Goal: Task Accomplishment & Management: Use online tool/utility

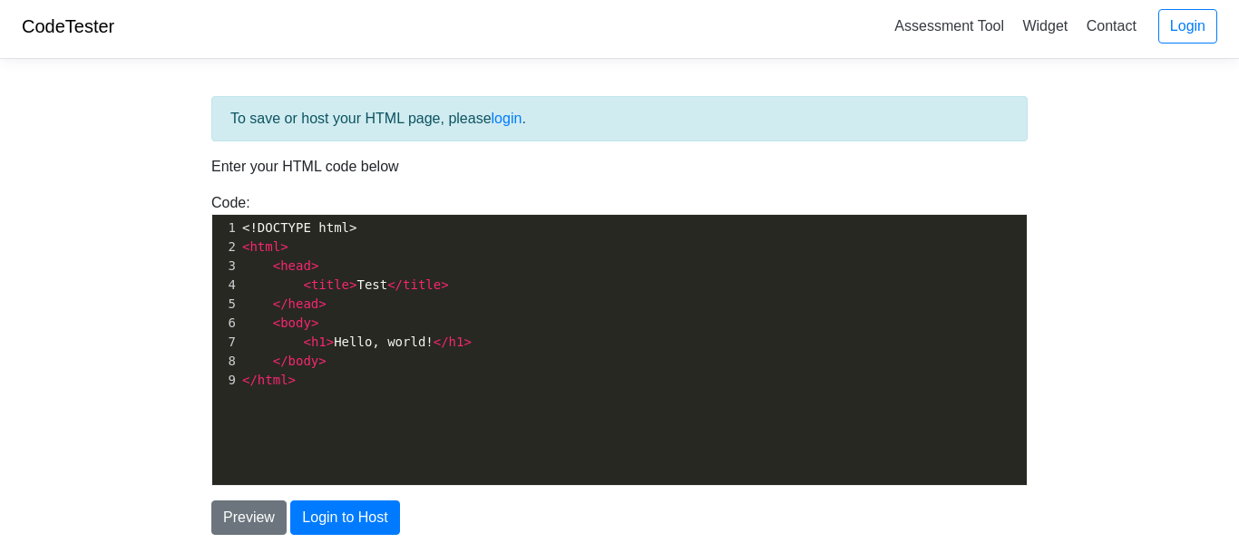
scroll to position [6, 0]
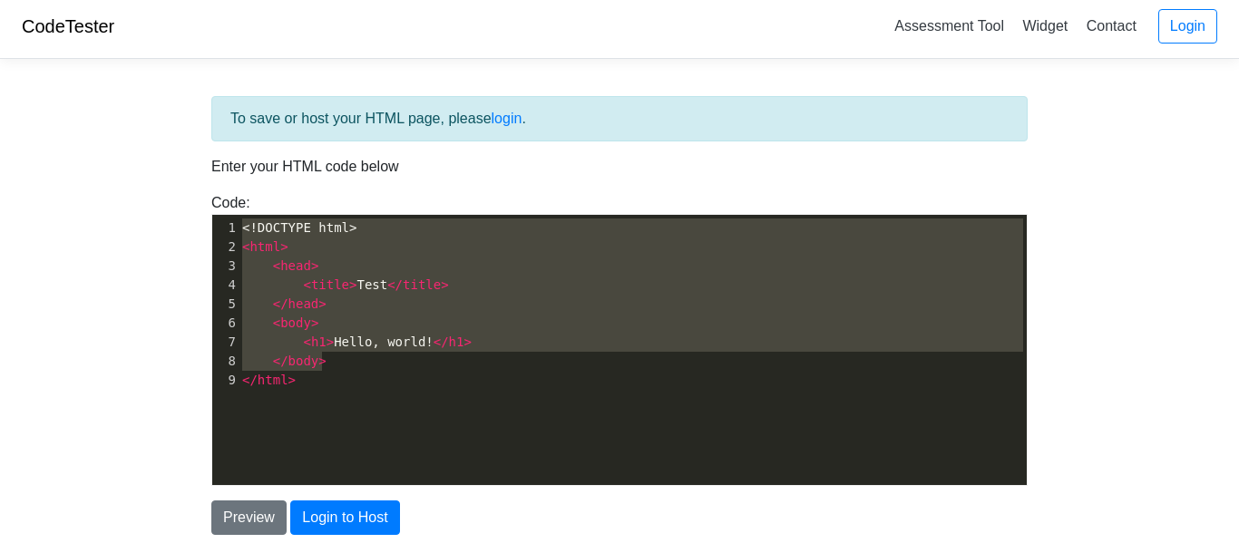
type textarea "<!DOCTYPE html> <html> <head> <title>Test</title> </head> <body> <h1>Hello, wor…"
drag, startPoint x: 245, startPoint y: 230, endPoint x: 341, endPoint y: 379, distance: 177.1
click at [341, 379] on div "1 <!DOCTYPE html> 2 < html > 3 < head > 4 < title > Test </ title > 5 </ head >…" at bounding box center [633, 304] width 788 height 171
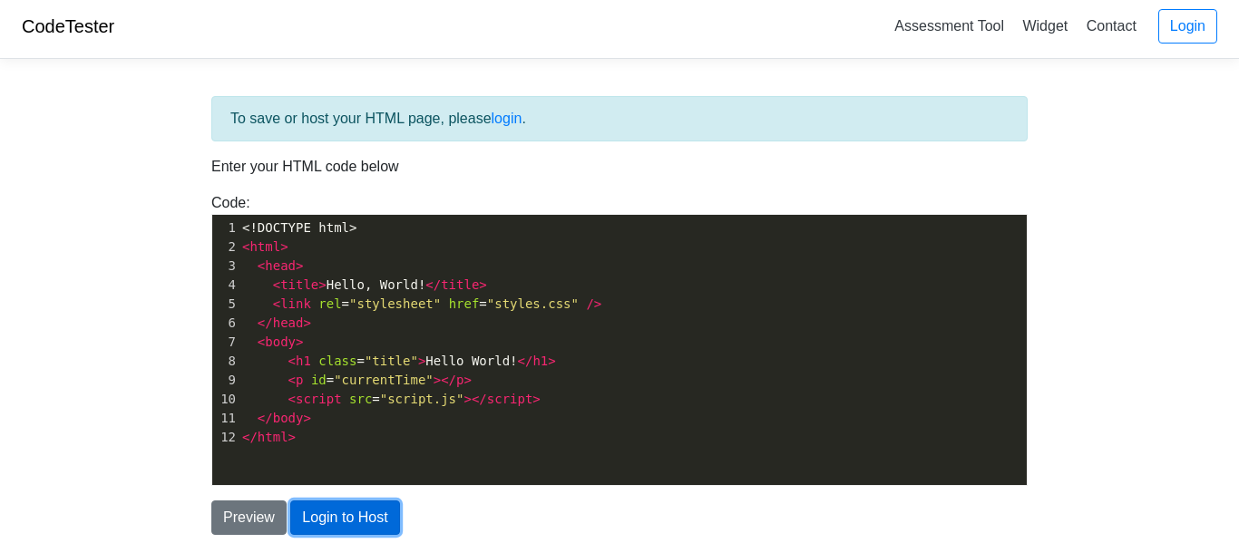
click at [321, 527] on button "Login to Host" at bounding box center [344, 518] width 109 height 34
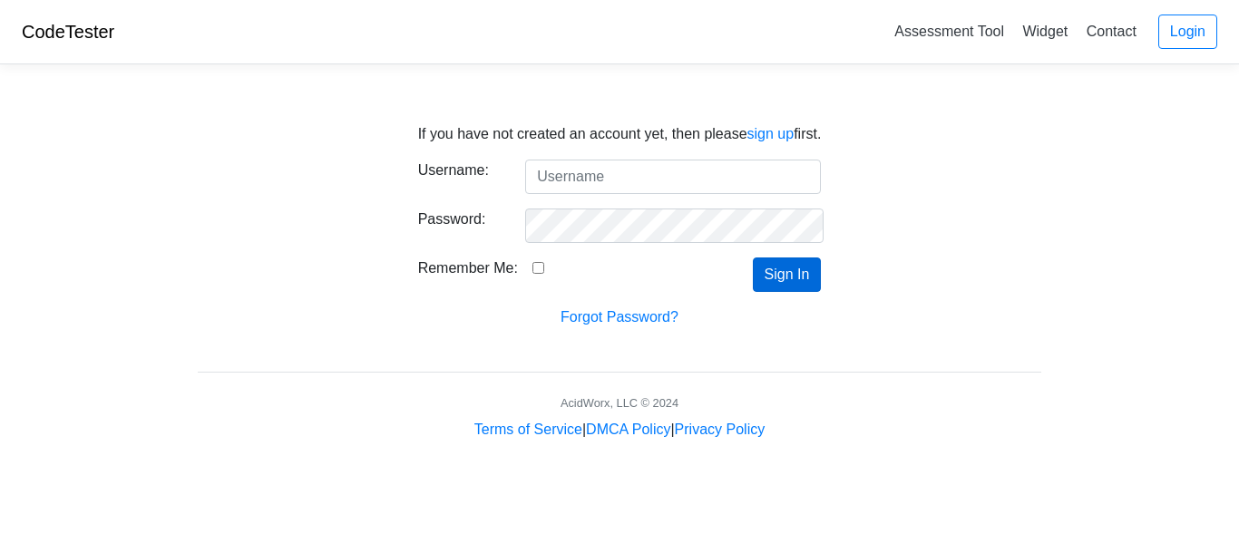
type input "Bubba18664"
click at [794, 282] on button "Sign In" at bounding box center [787, 275] width 69 height 34
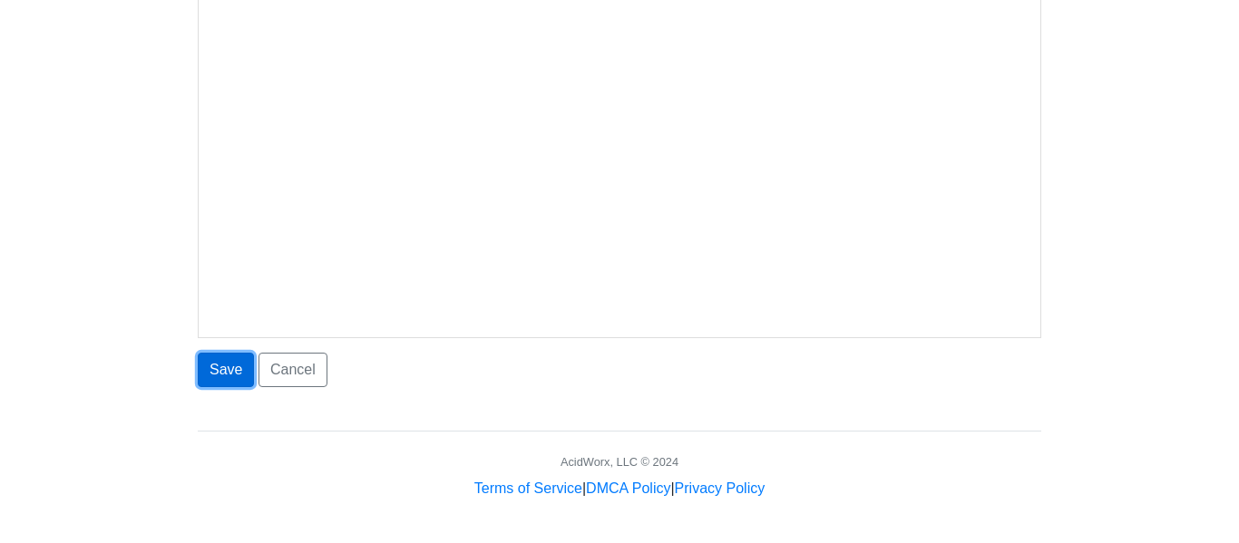
click at [238, 375] on button "Save" at bounding box center [226, 370] width 56 height 34
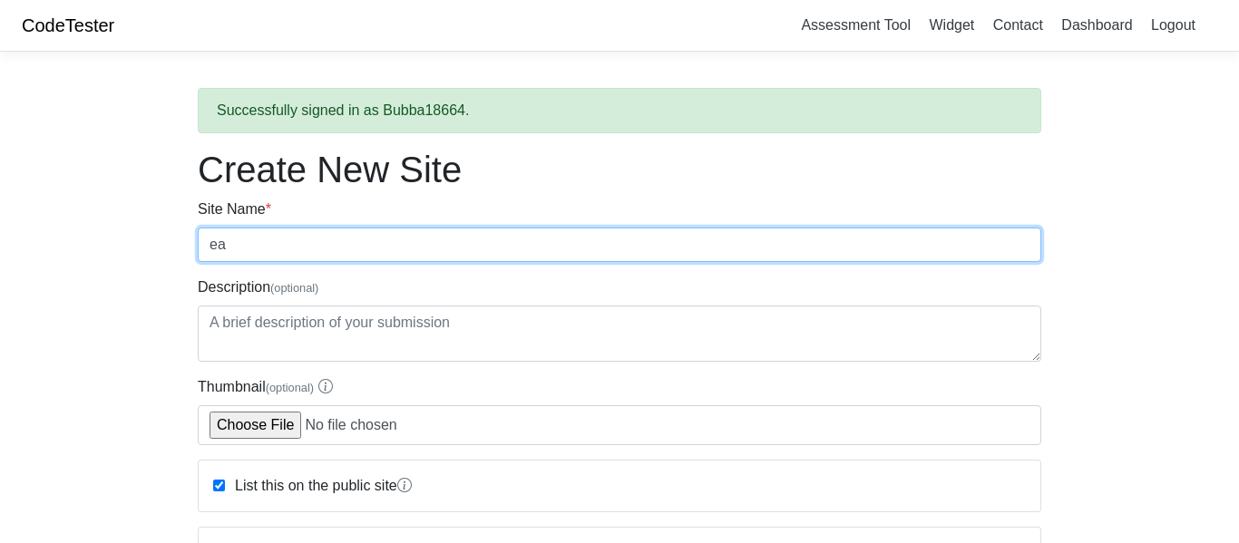
type input "e"
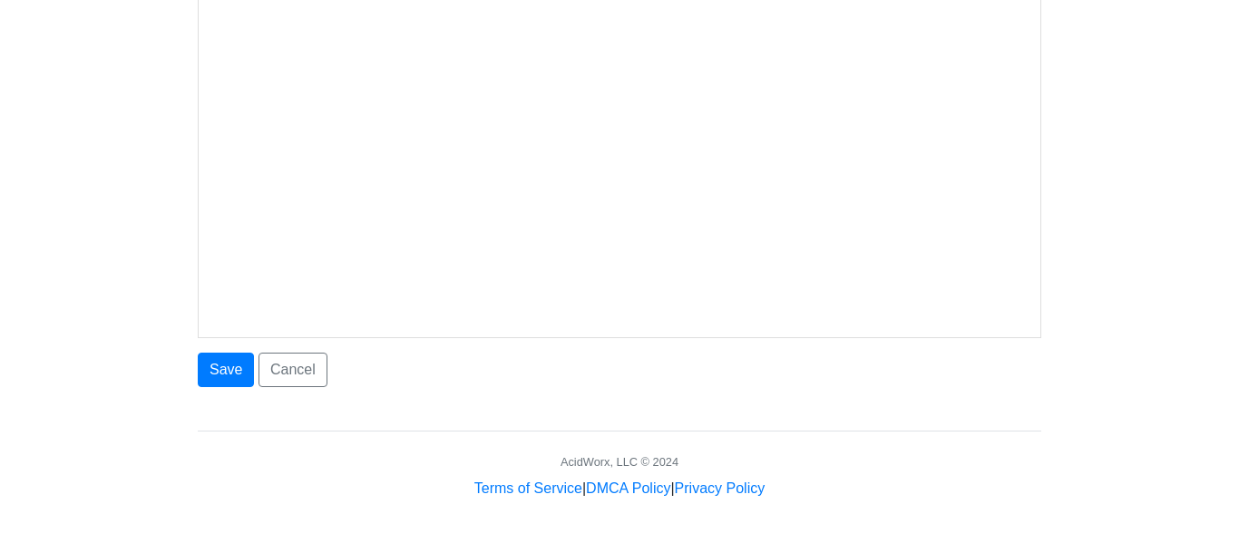
scroll to position [1110, 0]
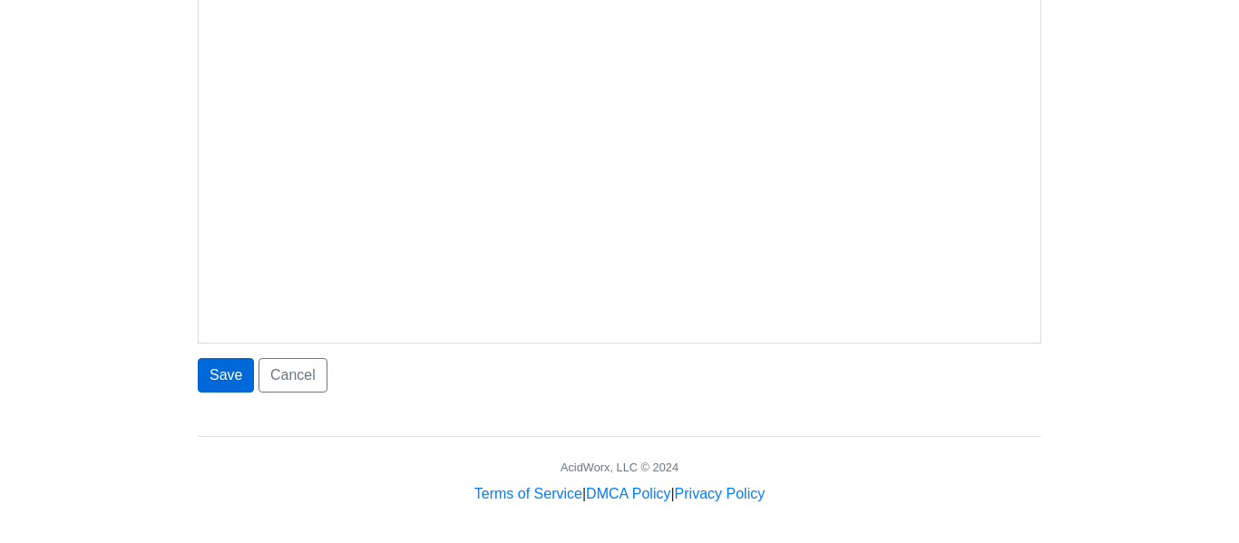
type input "minecraftt"
click at [209, 373] on button "Save" at bounding box center [226, 375] width 56 height 34
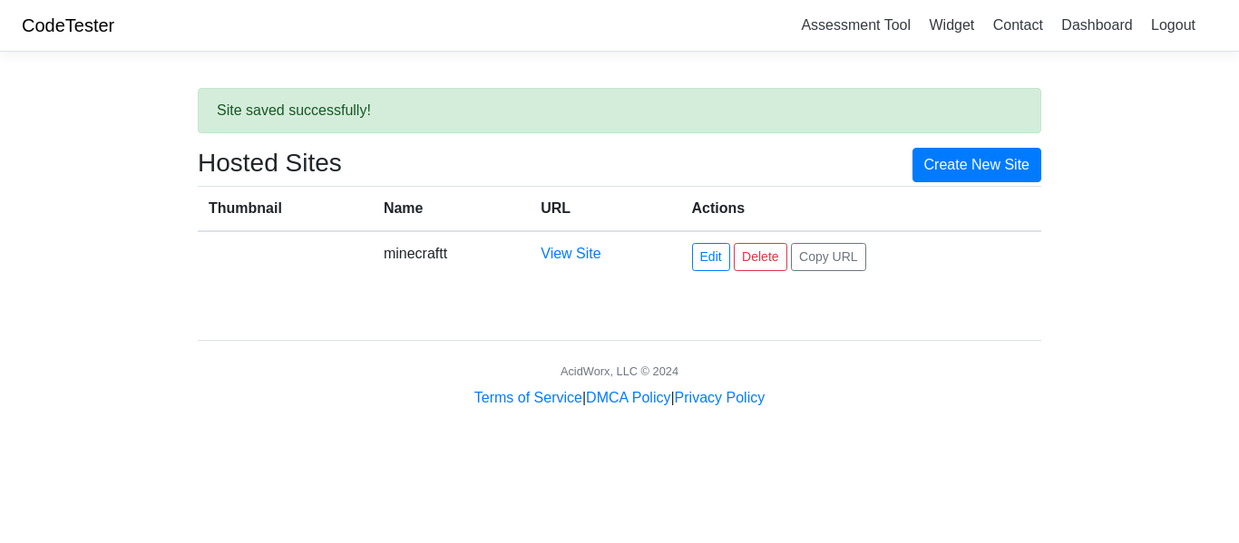
click at [297, 218] on th "Thumbnail" at bounding box center [285, 208] width 175 height 45
click at [954, 158] on link "Create New Site" at bounding box center [977, 165] width 130 height 34
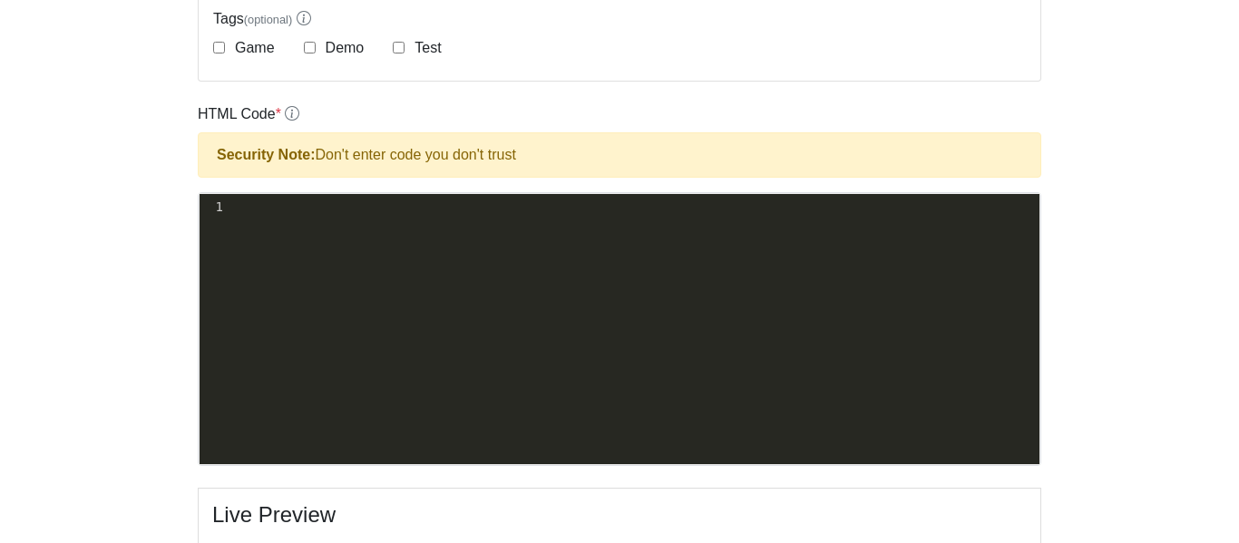
scroll to position [476, 0]
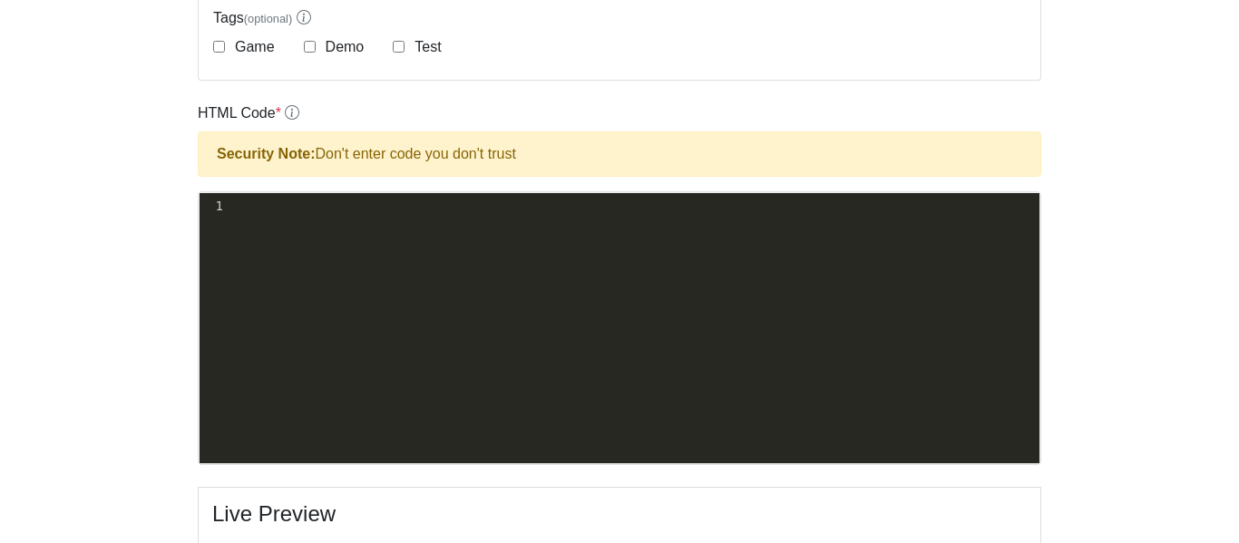
click at [314, 219] on div "xxxxxxxxxx 1 ​" at bounding box center [633, 341] width 867 height 297
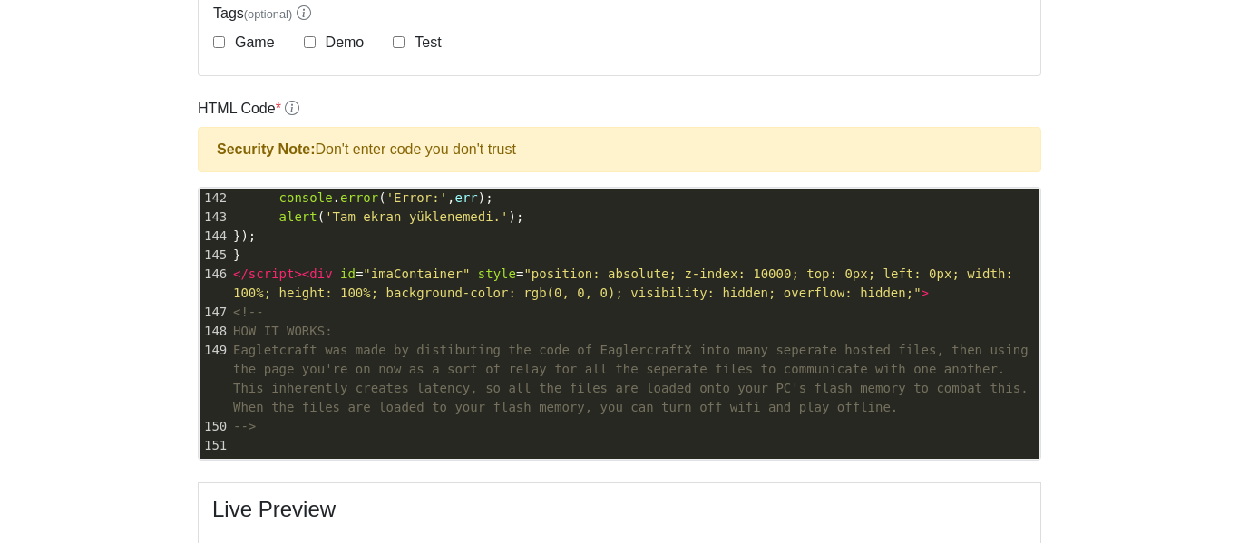
scroll to position [482, 0]
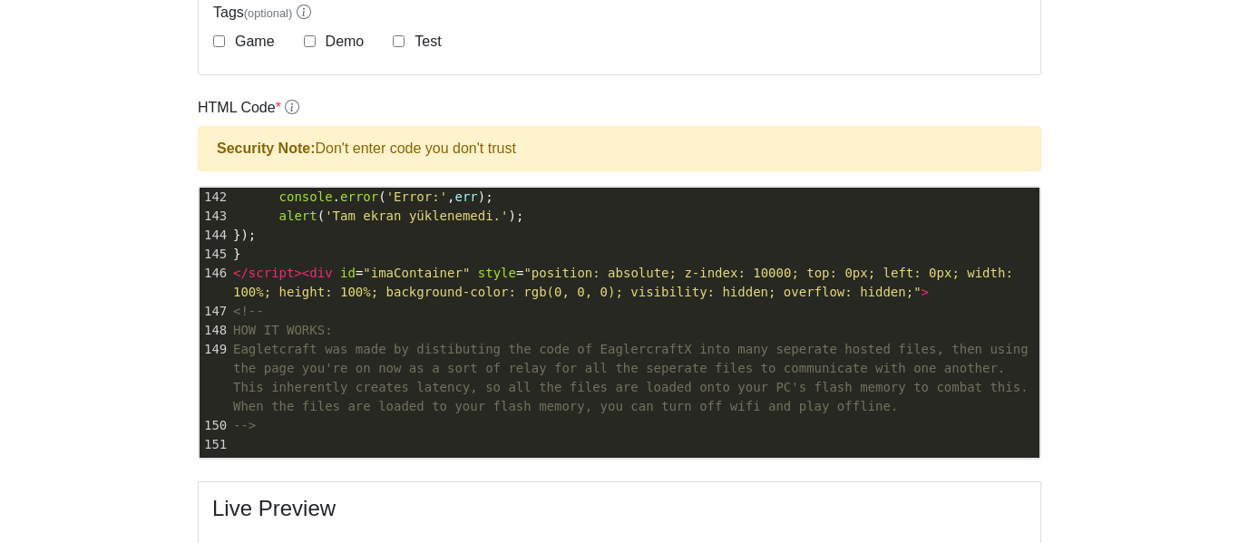
click at [519, 343] on span "Eagletcraft was made by distibuting the code of EaglercraftX into many seperate…" at bounding box center [634, 378] width 803 height 72
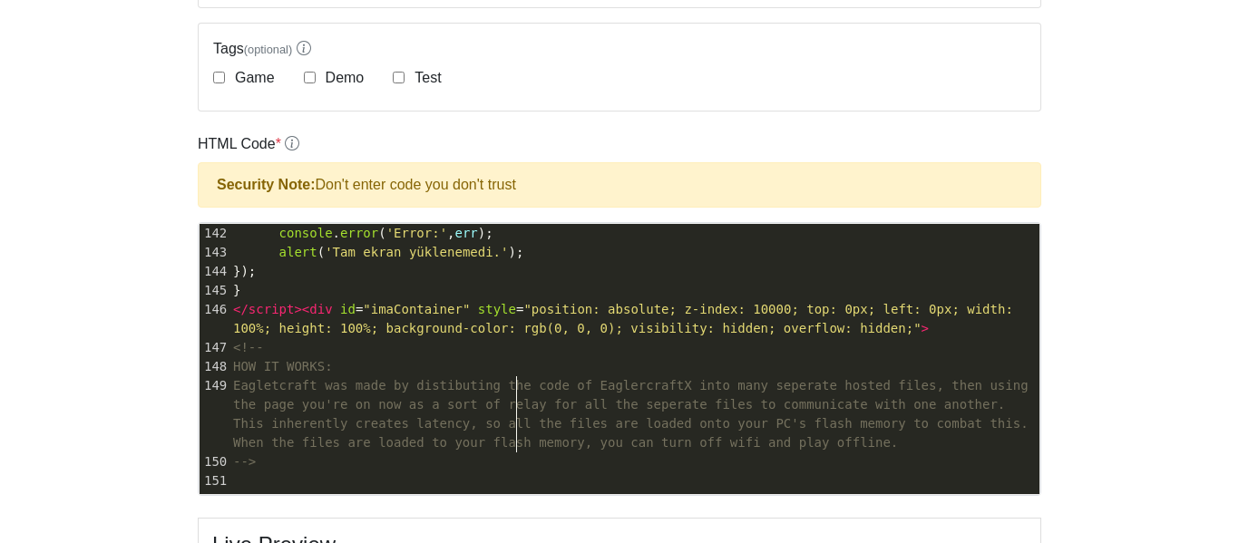
scroll to position [453, 0]
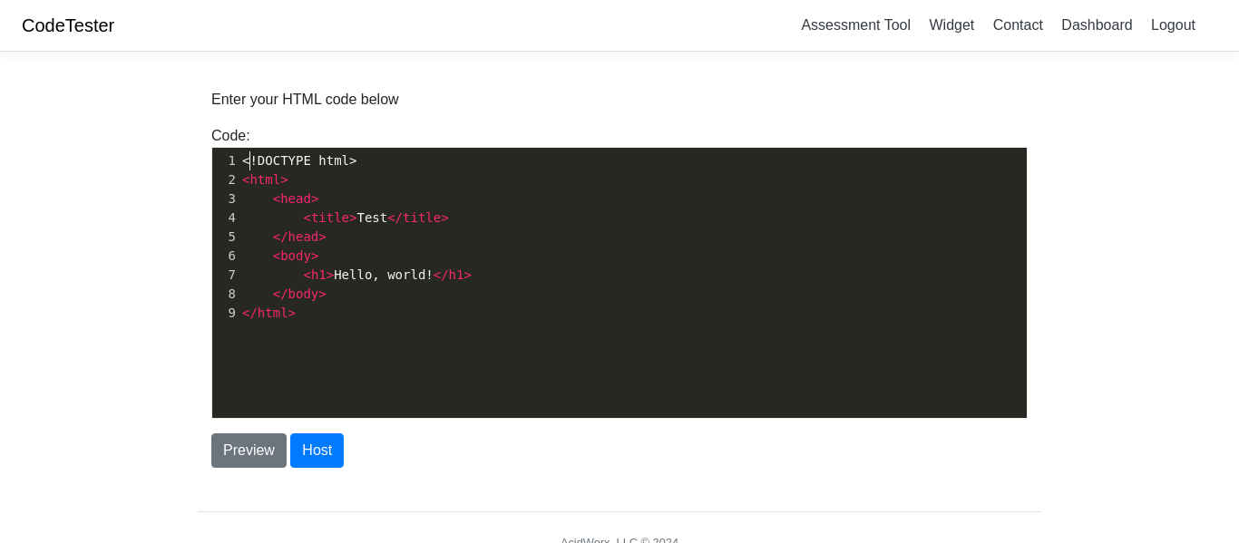
scroll to position [6, 0]
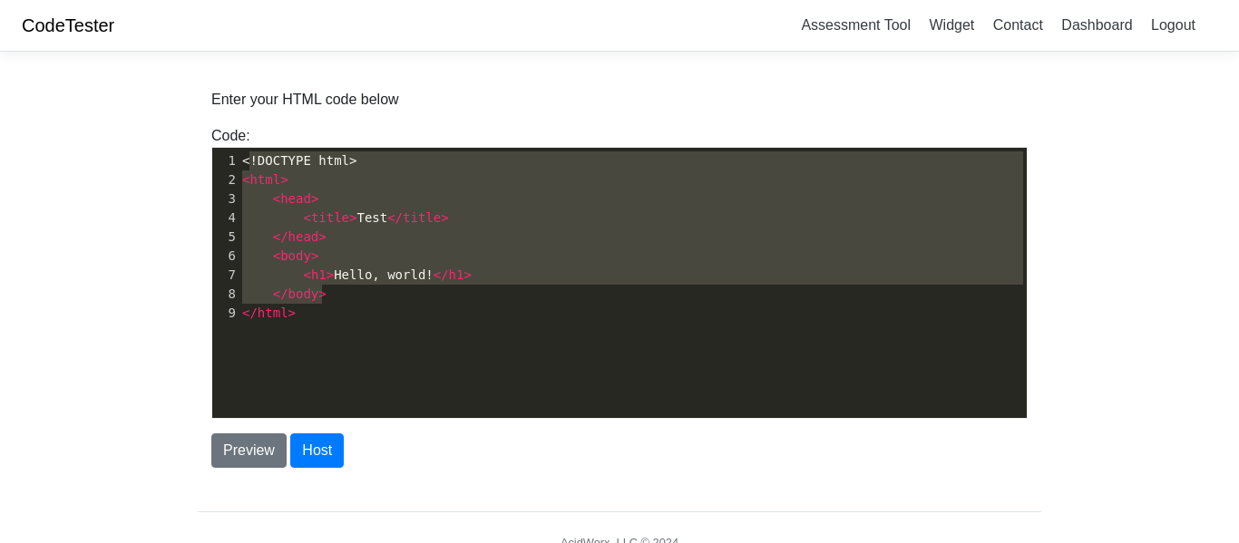
type textarea "!DOCTYPE html> <html> <head> <title>Test</title> </head> <body> <h1>Hello, worl…"
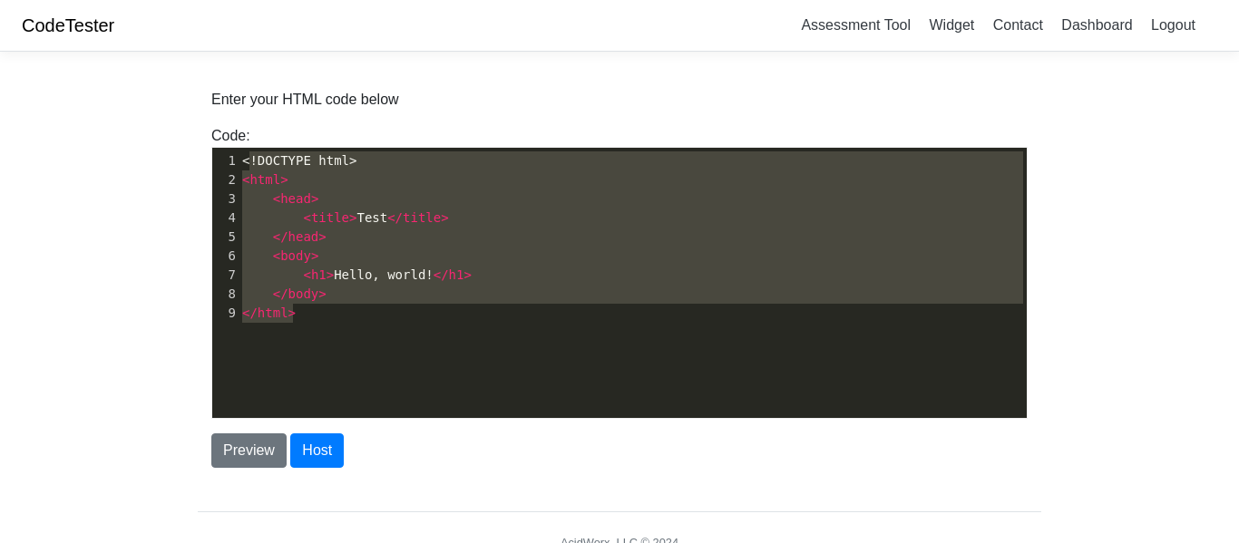
drag, startPoint x: 247, startPoint y: 160, endPoint x: 352, endPoint y: 311, distance: 184.4
click at [352, 311] on div "1 <!DOCTYPE html> 2 < html > 3 < head > 4 < title > Test </ title > 5 </ head >…" at bounding box center [633, 236] width 788 height 171
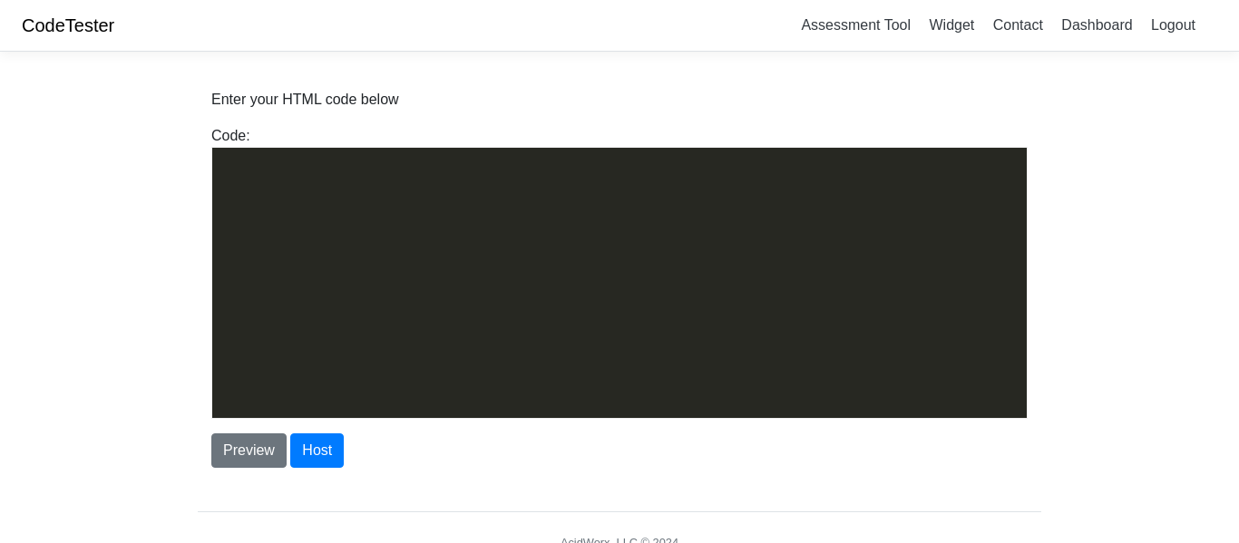
scroll to position [2689, 0]
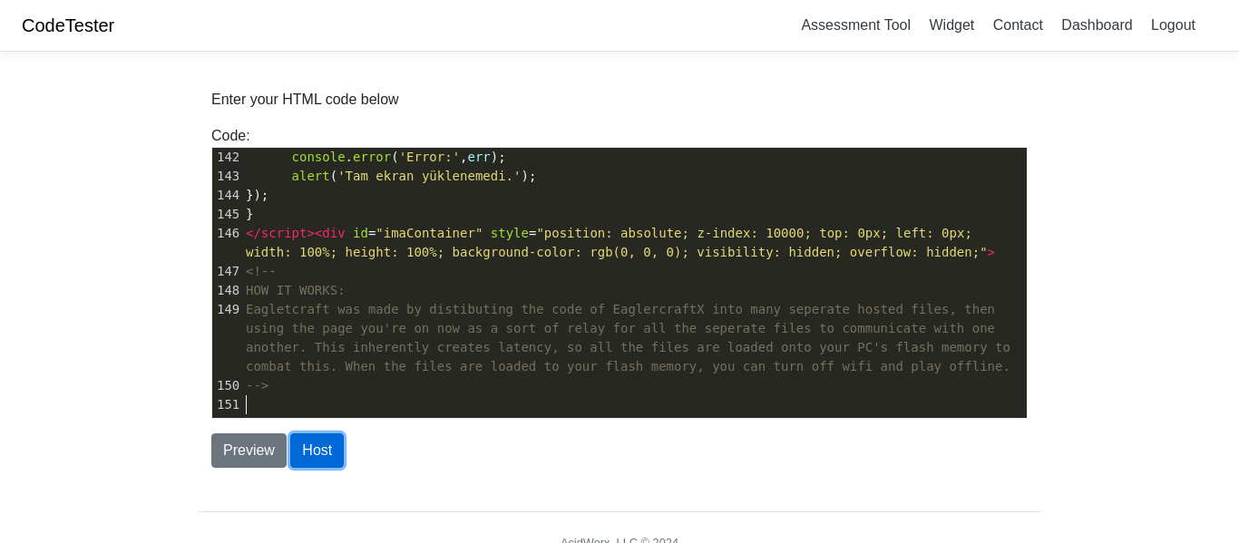
click at [296, 447] on button "Host" at bounding box center [317, 450] width 54 height 34
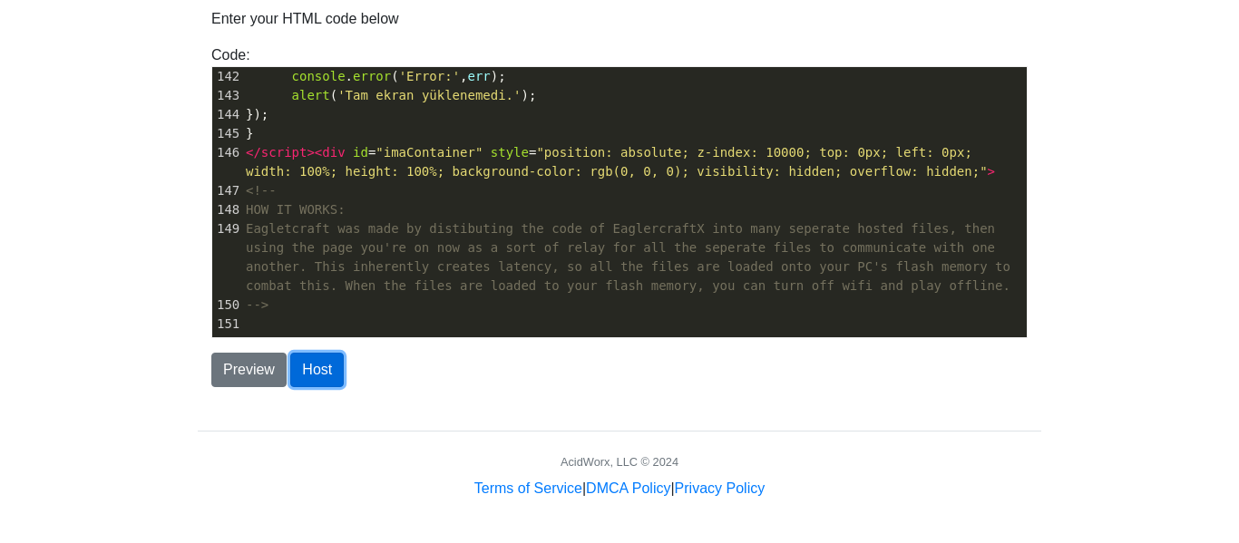
click at [316, 366] on button "Host" at bounding box center [317, 370] width 54 height 34
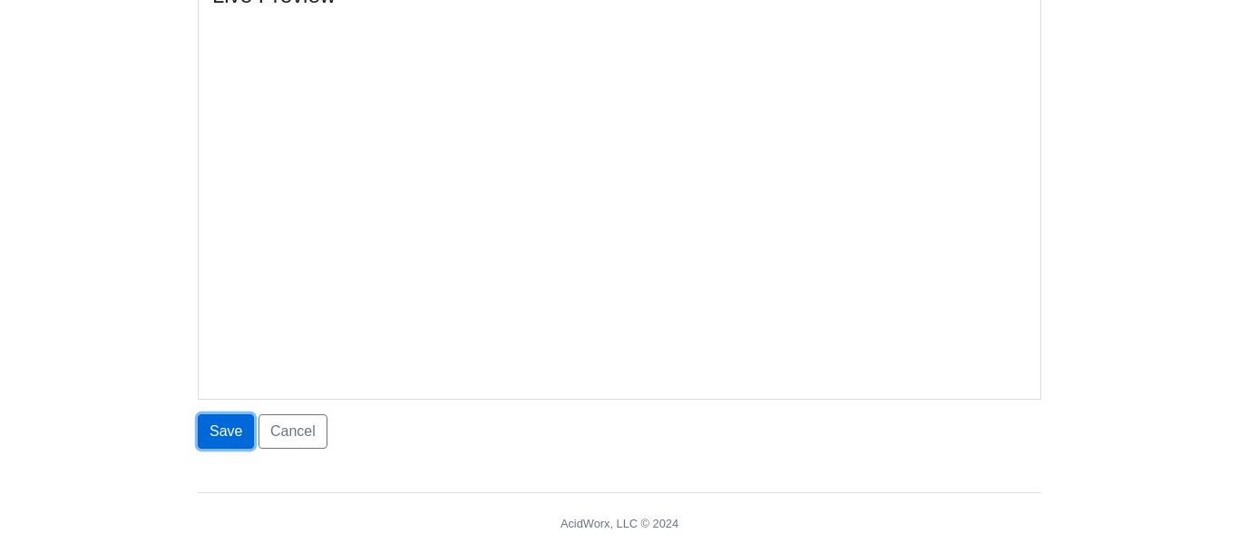
click at [235, 426] on button "Save" at bounding box center [226, 431] width 56 height 34
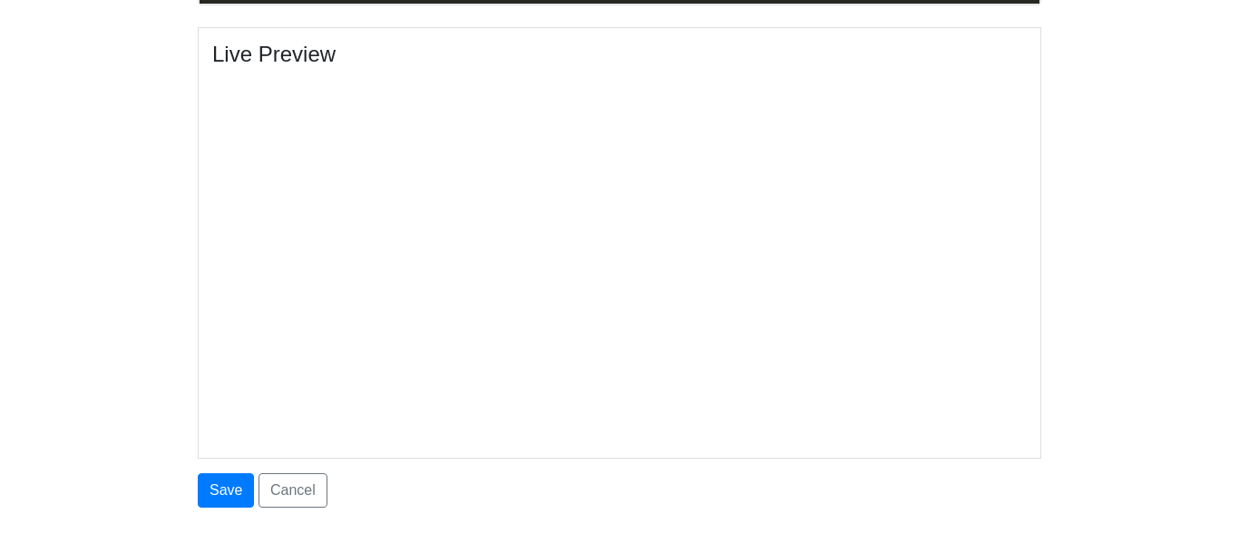
scroll to position [952, 0]
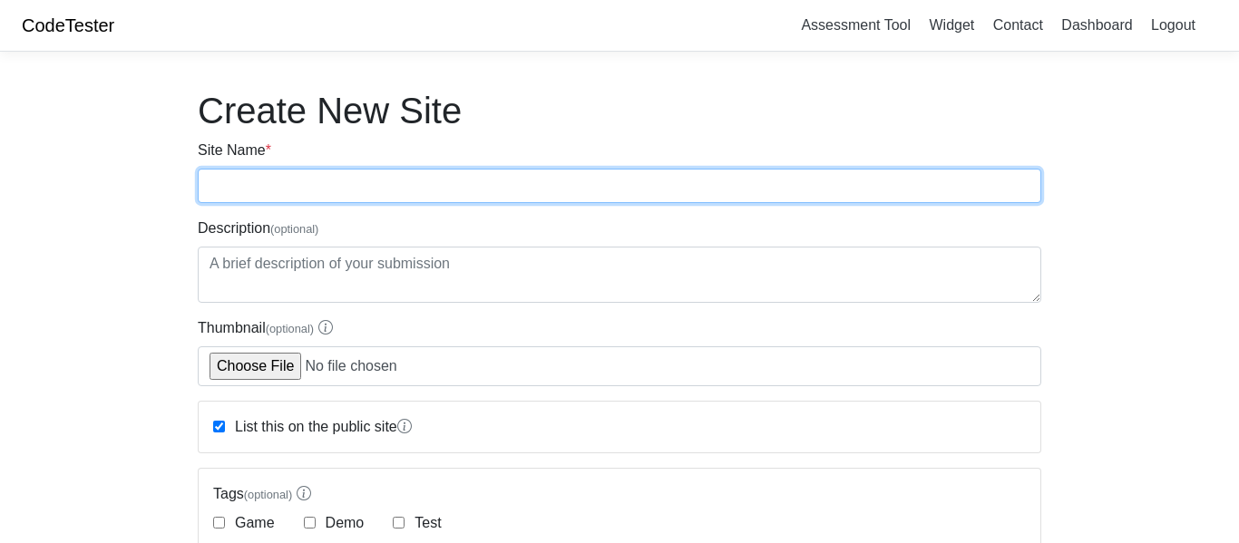
click at [340, 197] on input "Site Name *" at bounding box center [619, 186] width 843 height 34
type input "jj"
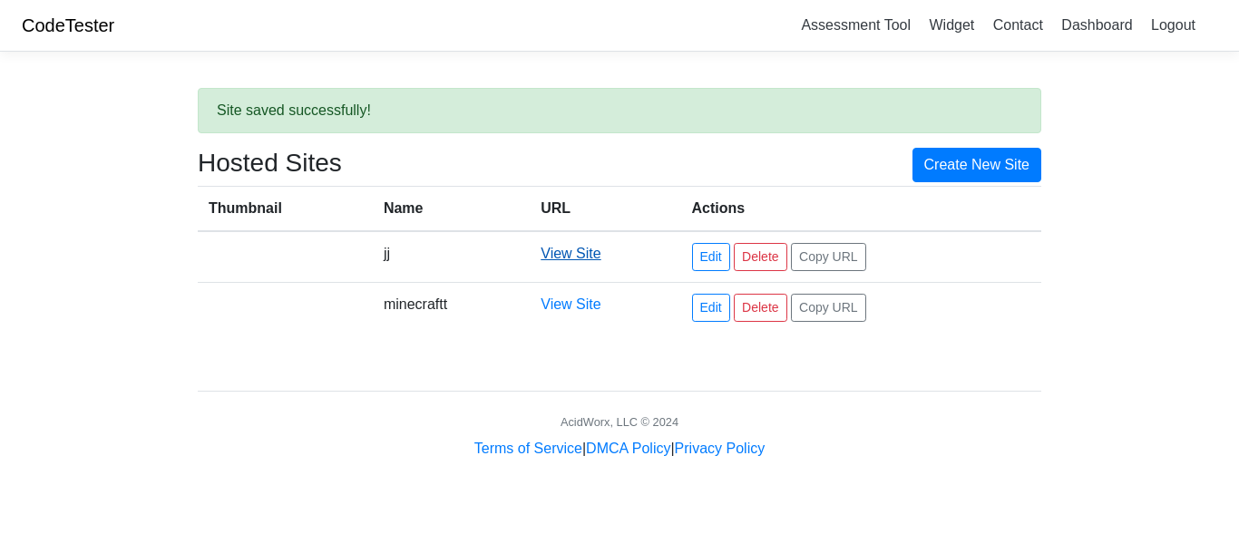
click at [583, 250] on link "View Site" at bounding box center [571, 253] width 60 height 15
click at [378, 247] on td "jj" at bounding box center [451, 257] width 157 height 52
click at [381, 243] on td "jj" at bounding box center [451, 257] width 157 height 52
click at [1119, 30] on link "Dashboard" at bounding box center [1096, 25] width 85 height 30
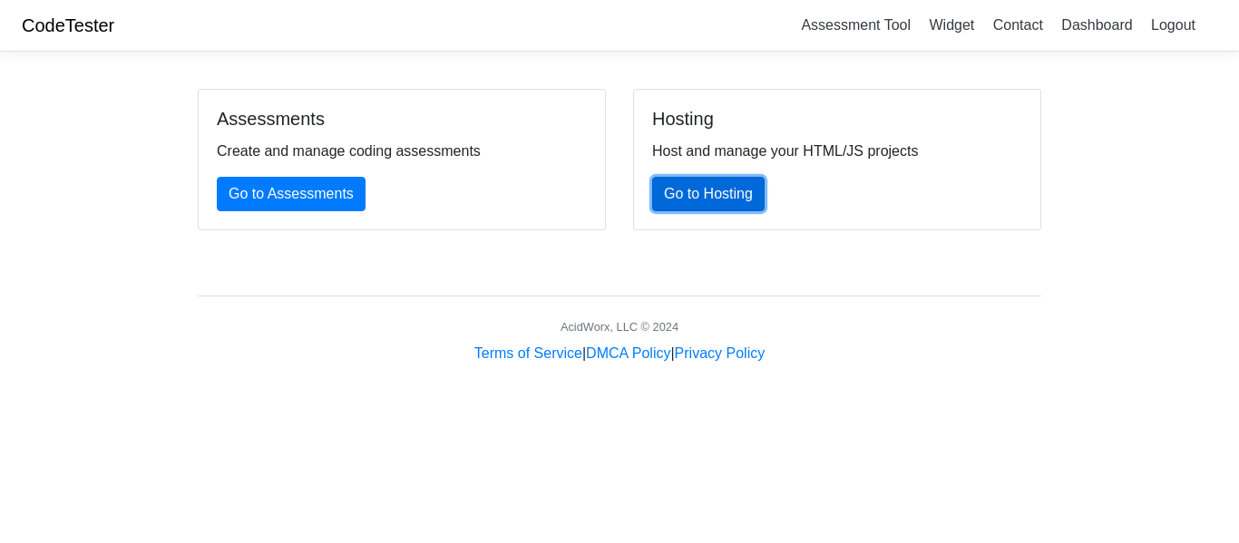
click at [680, 201] on link "Go to Hosting" at bounding box center [708, 194] width 112 height 34
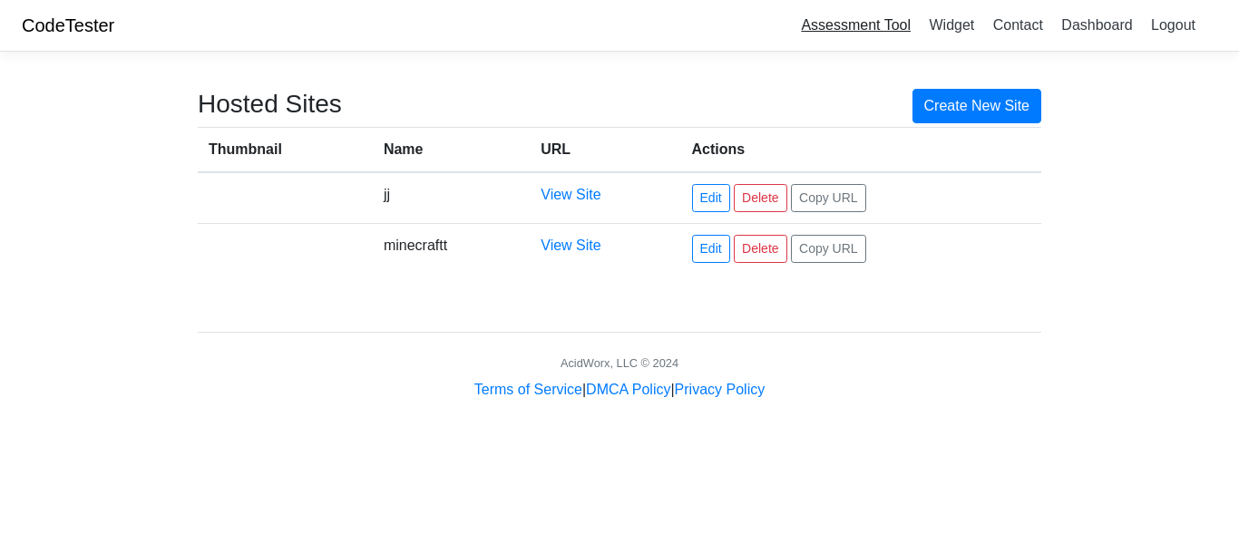
click at [865, 24] on link "Assessment Tool" at bounding box center [856, 25] width 124 height 30
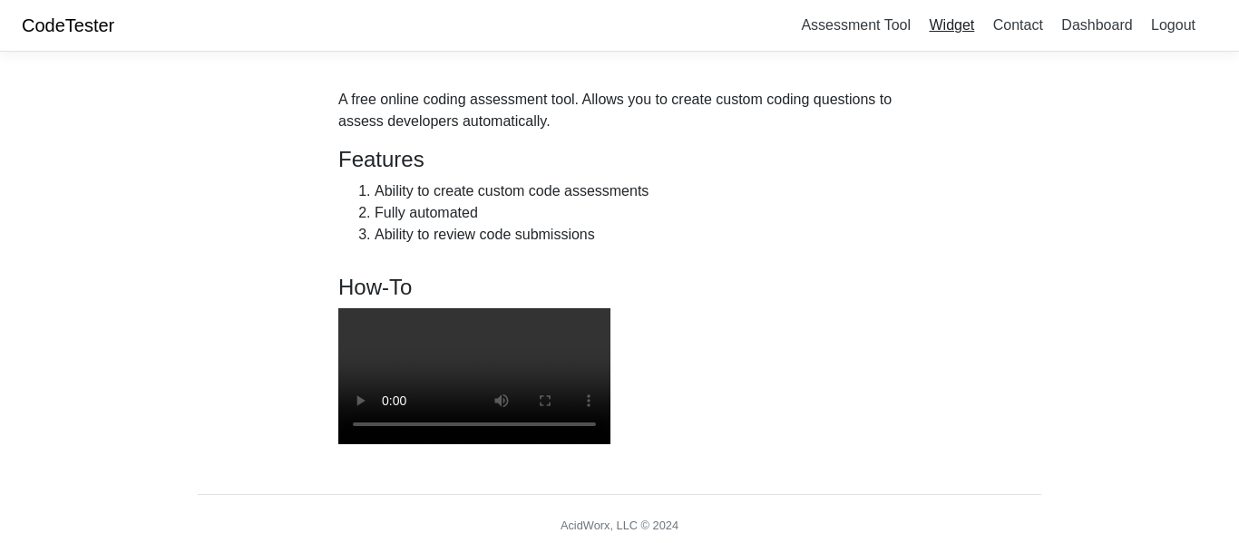
click at [958, 29] on link "Widget" at bounding box center [951, 25] width 60 height 30
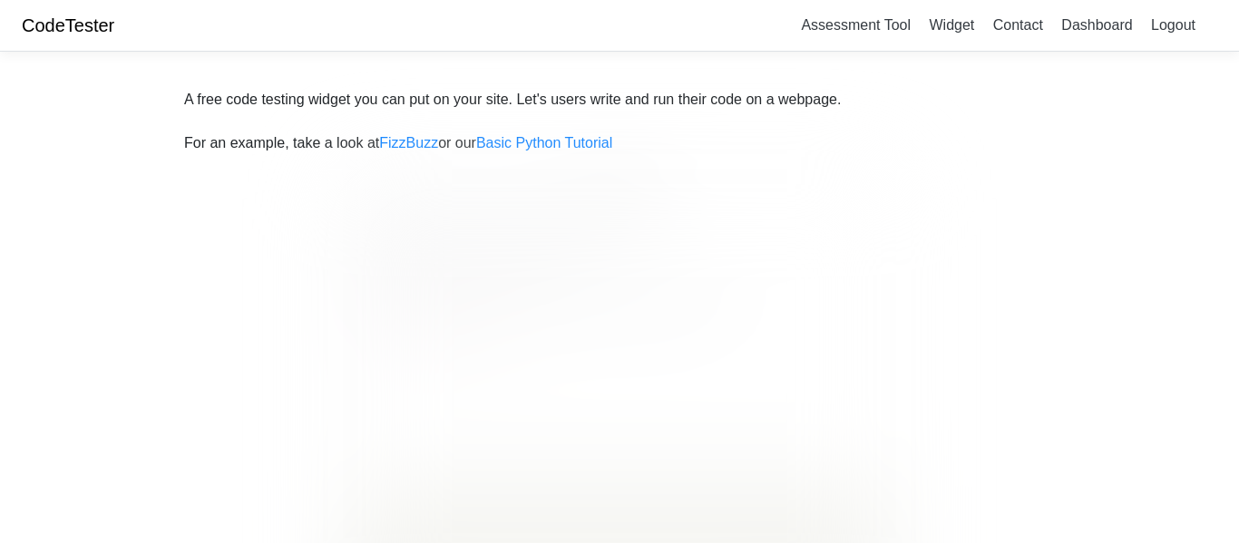
scroll to position [4, 0]
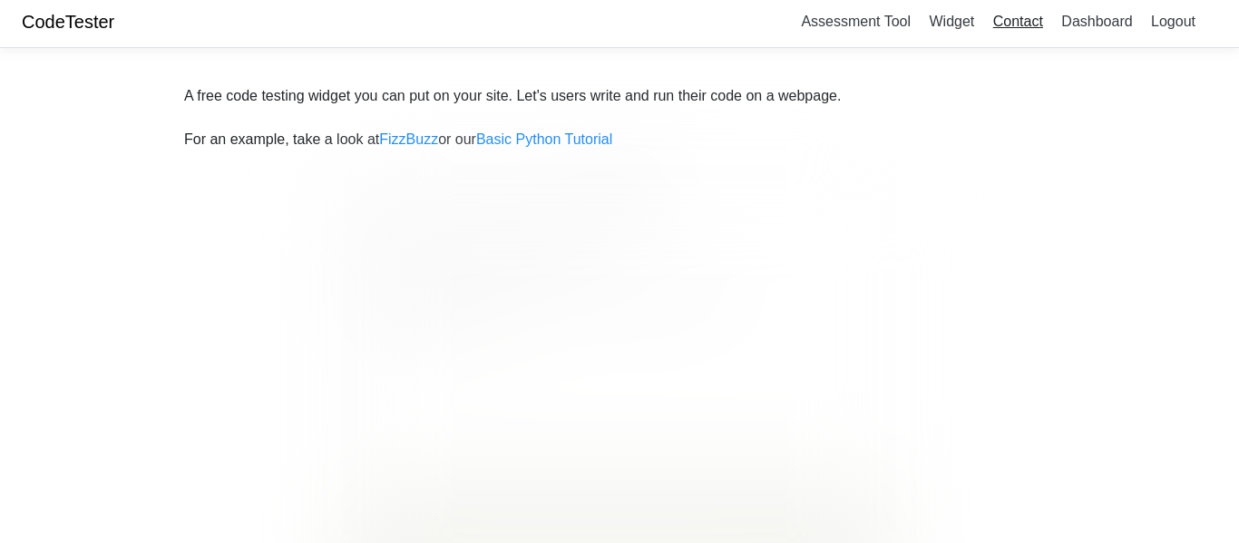
click at [1008, 21] on link "Contact" at bounding box center [1018, 21] width 64 height 30
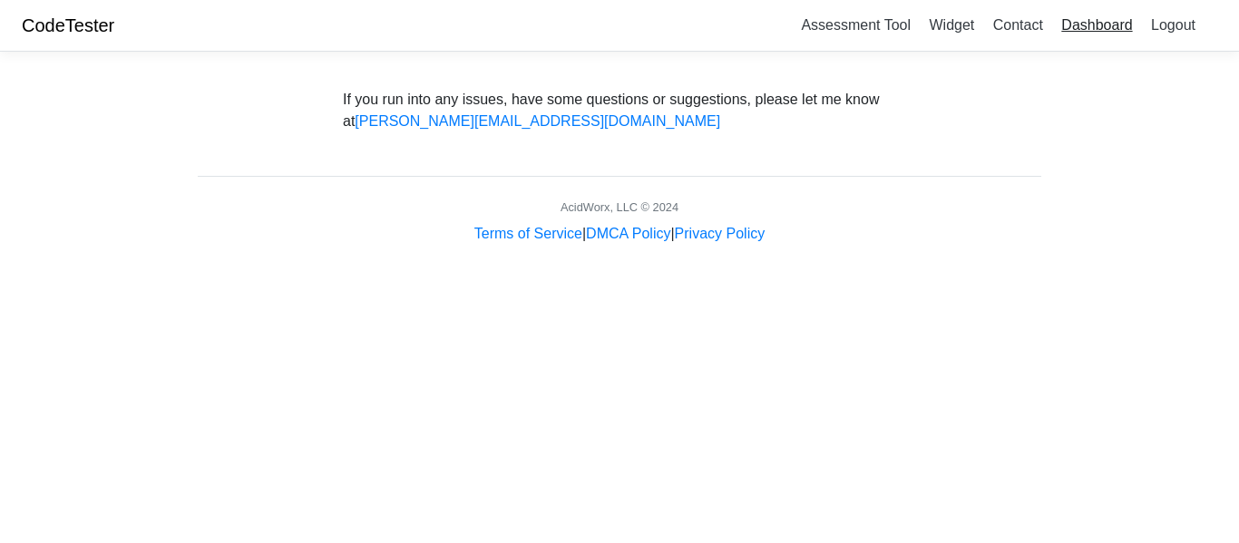
click at [1064, 22] on link "Dashboard" at bounding box center [1096, 25] width 85 height 30
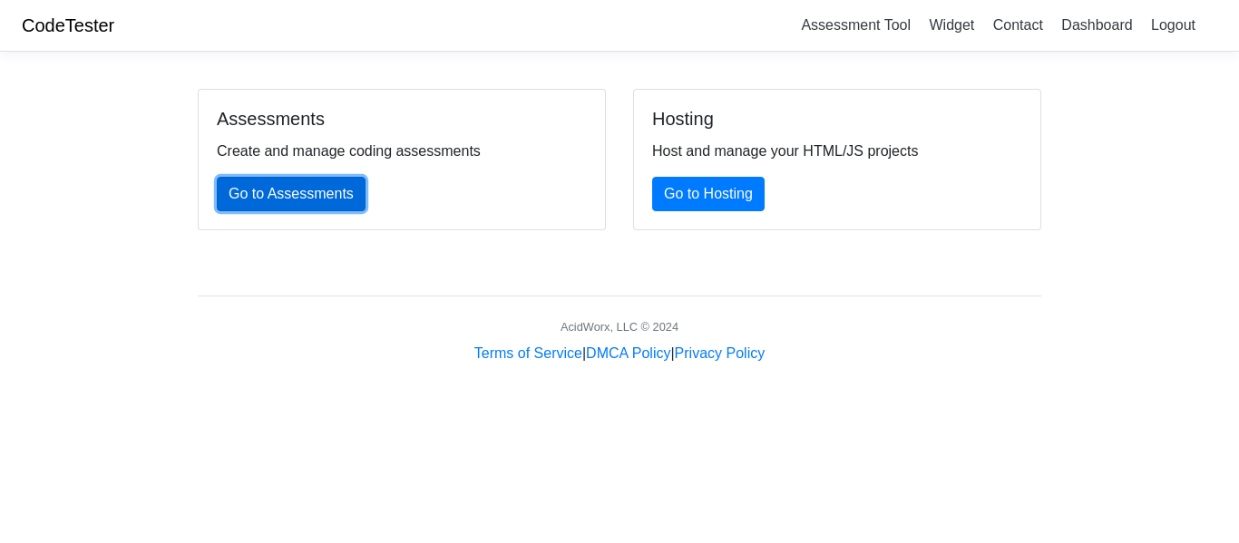
click at [251, 188] on link "Go to Assessments" at bounding box center [291, 194] width 149 height 34
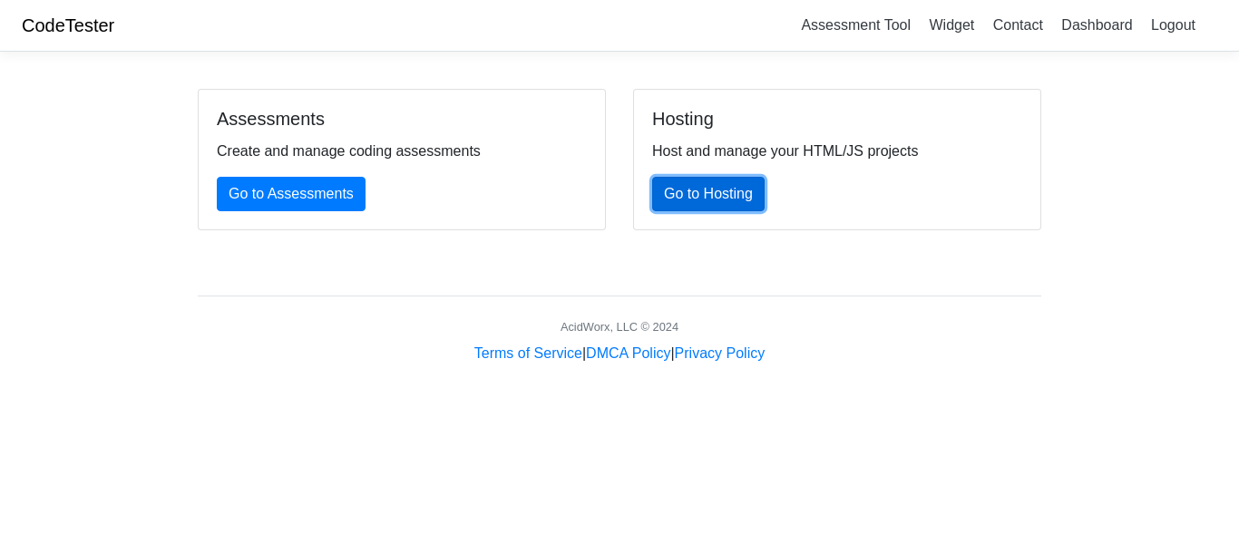
click at [705, 189] on link "Go to Hosting" at bounding box center [708, 194] width 112 height 34
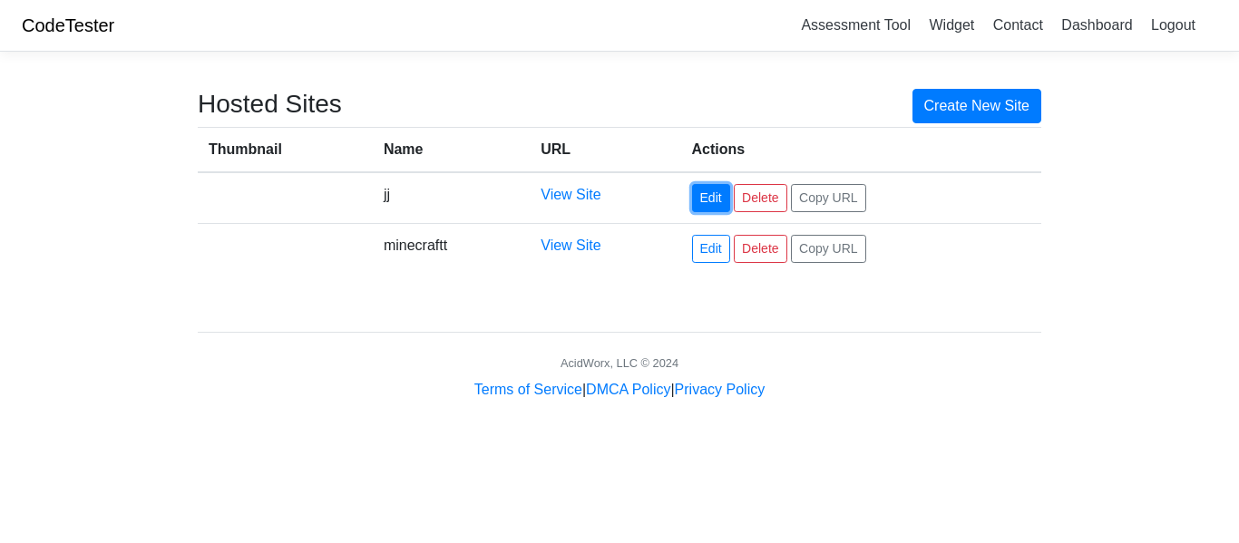
click at [715, 201] on link "Edit" at bounding box center [711, 198] width 38 height 28
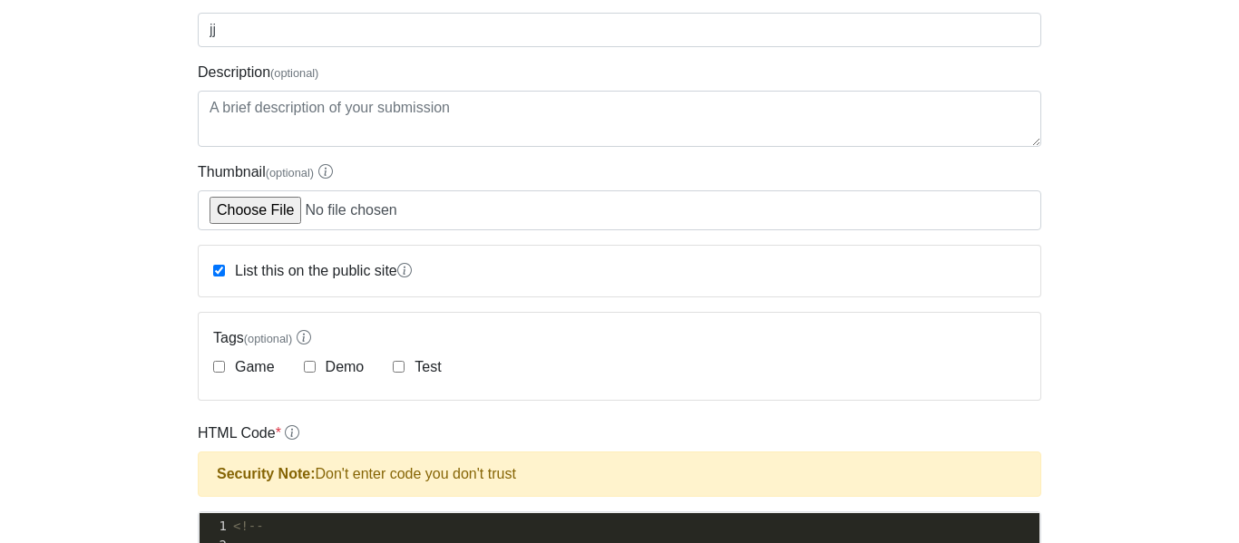
scroll to position [157, 0]
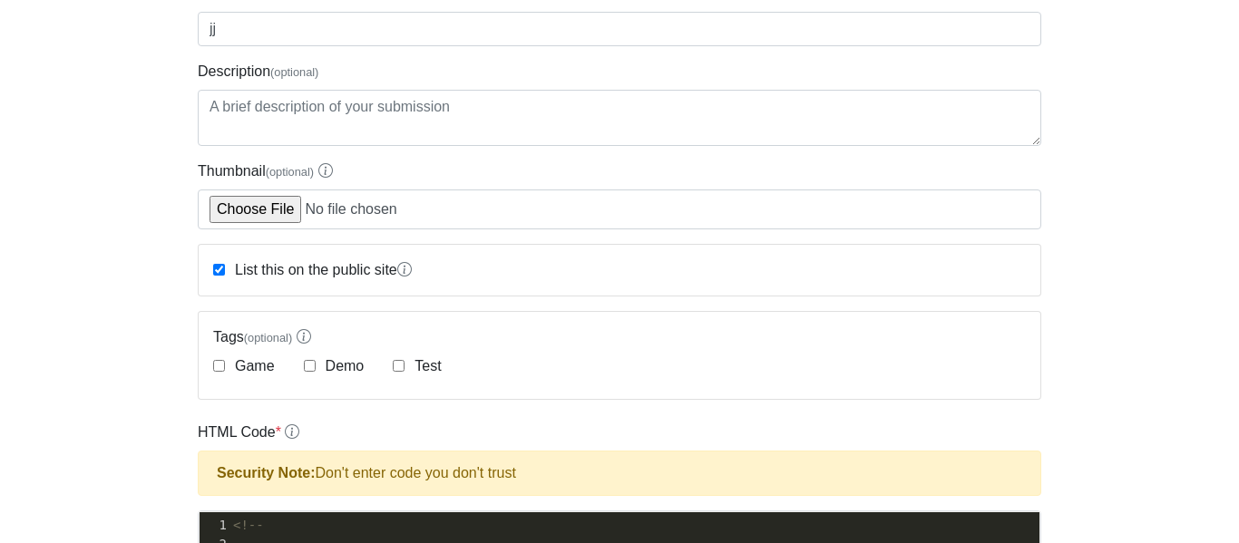
click at [227, 360] on div "Game" at bounding box center [244, 367] width 62 height 22
click at [221, 367] on input "Game" at bounding box center [219, 366] width 12 height 12
checkbox input "true"
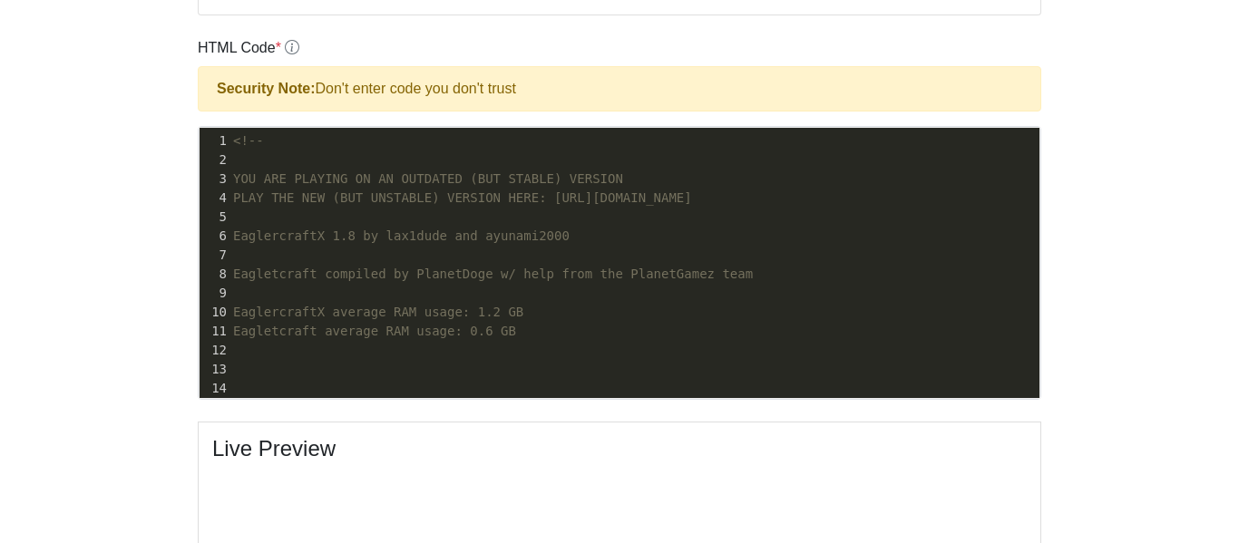
scroll to position [563, 0]
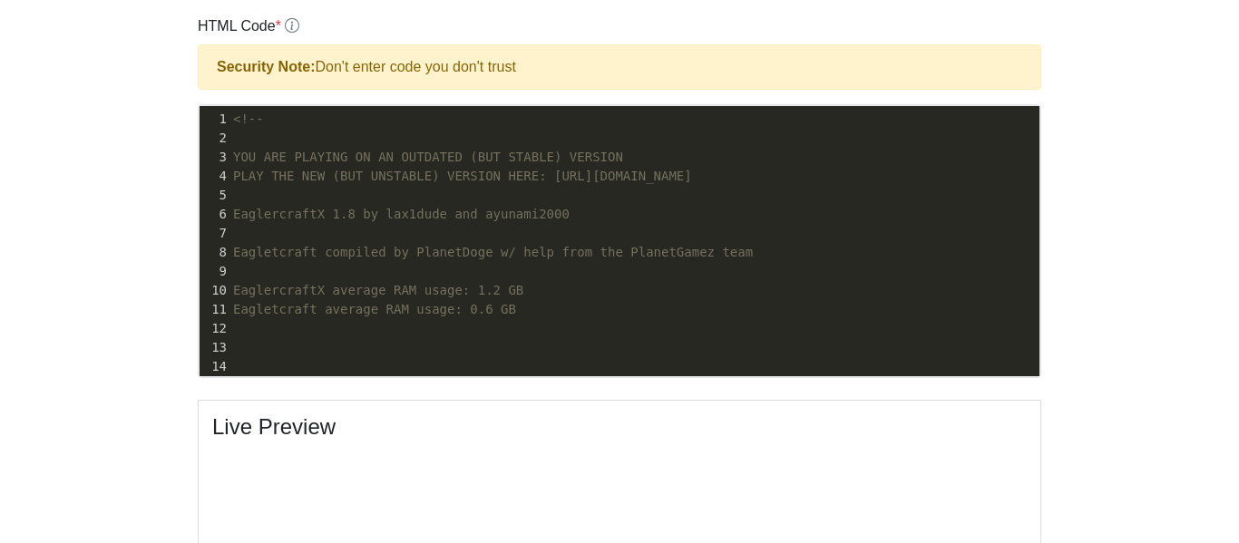
click at [403, 250] on span "Eagletcraft compiled by PlanetDoge w/ help from the PlanetGamez team" at bounding box center [493, 252] width 520 height 15
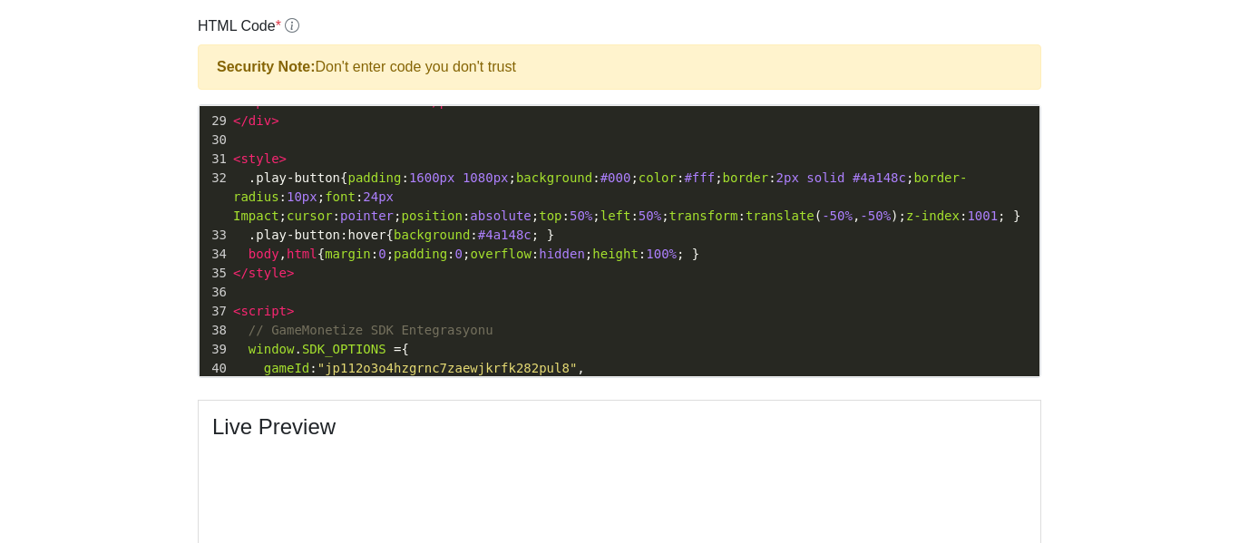
scroll to position [0, 0]
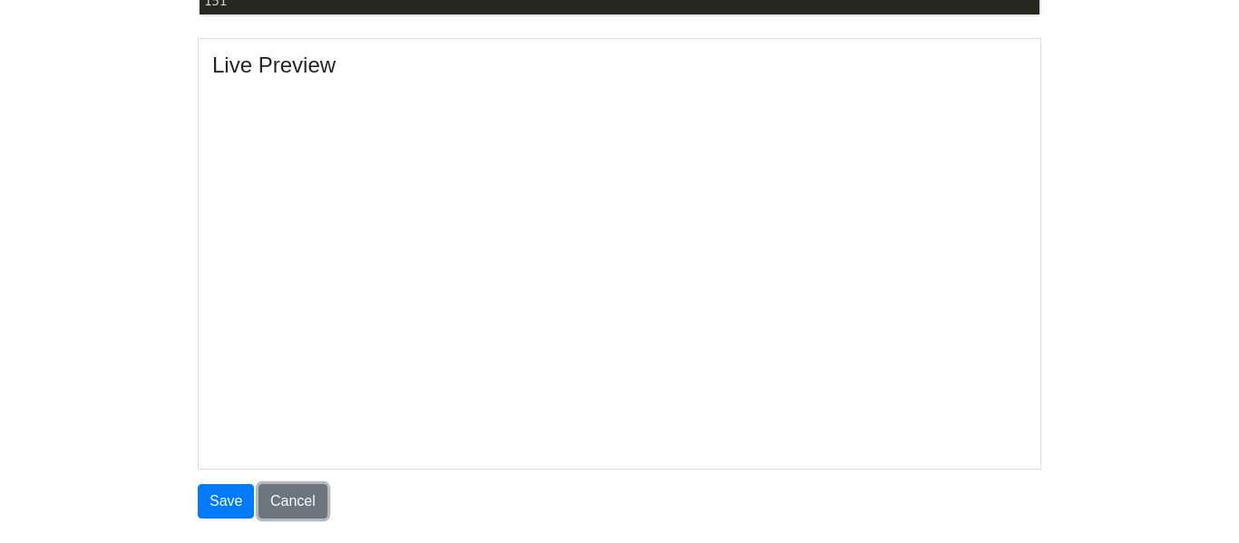
click at [293, 486] on link "Cancel" at bounding box center [292, 501] width 69 height 34
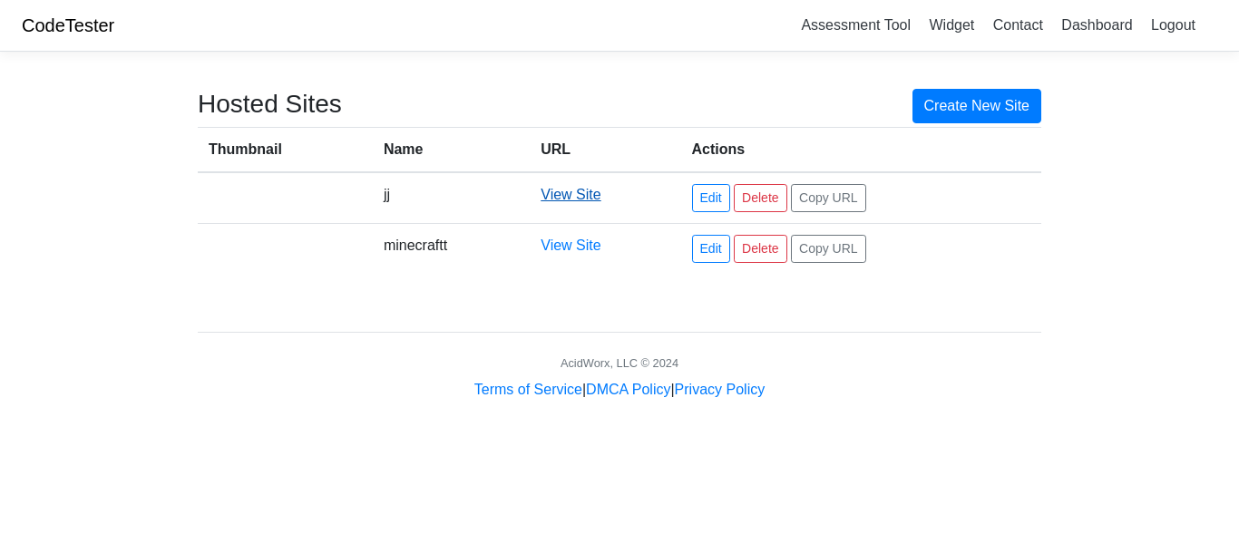
click at [563, 192] on link "View Site" at bounding box center [571, 194] width 60 height 15
